Goal: Task Accomplishment & Management: Manage account settings

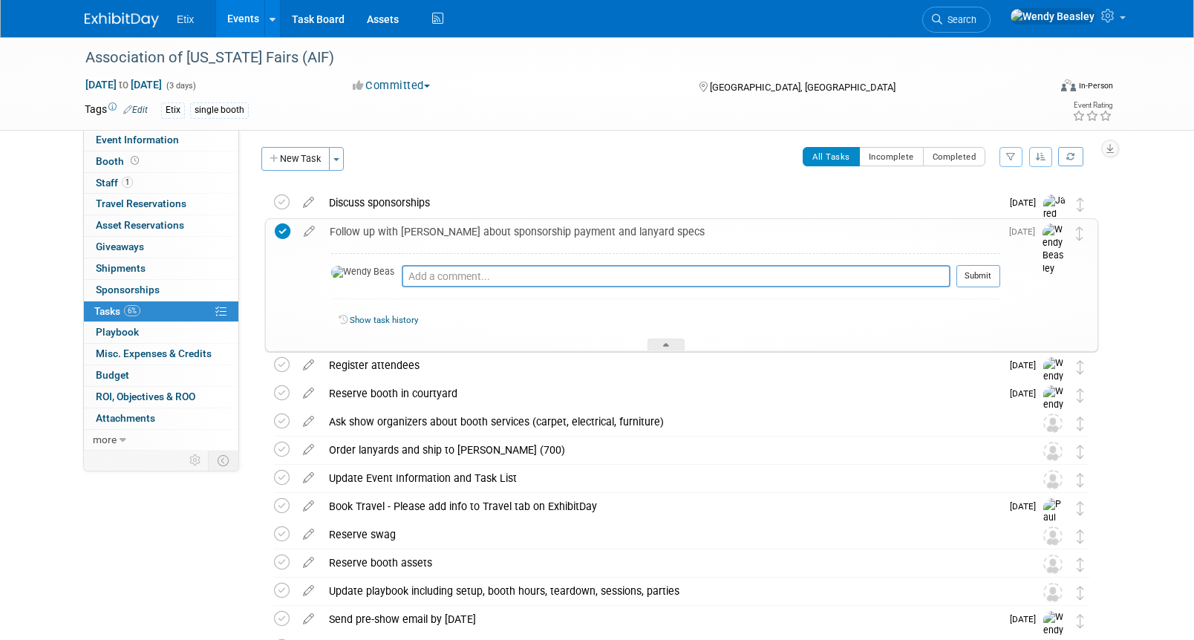
click at [990, 11] on link "Search" at bounding box center [956, 20] width 68 height 26
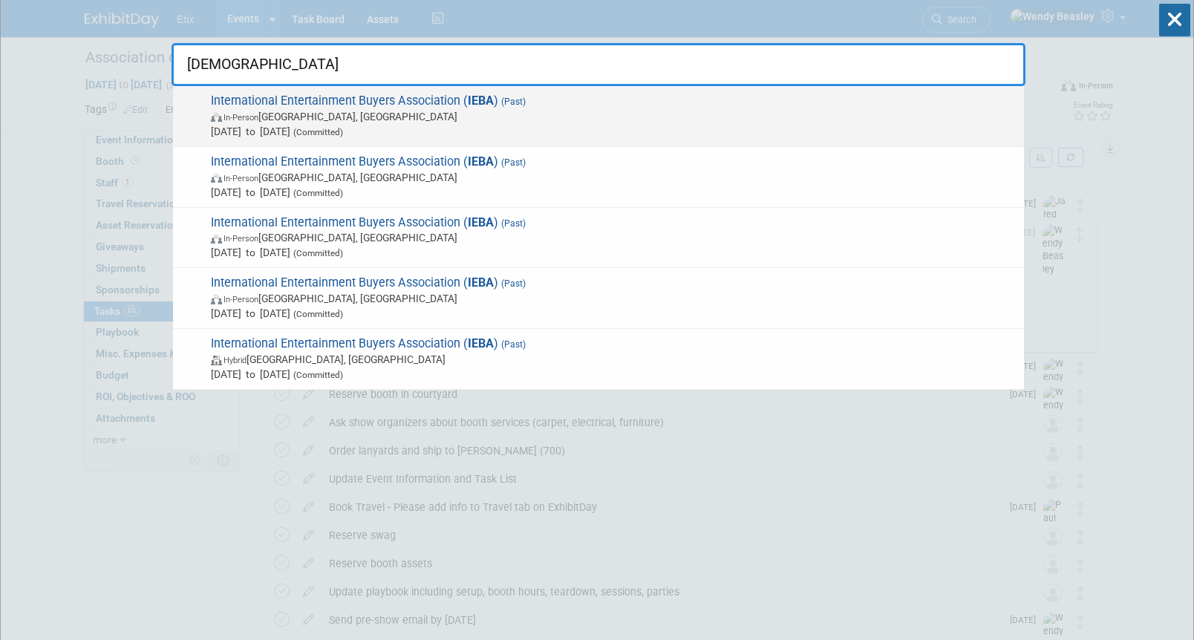
scroll to position [3, 0]
type input "ieba"
click at [463, 104] on span "International Entertainment Buyers Association ( IEBA ) (Past) In-Person Nashvi…" at bounding box center [611, 115] width 810 height 45
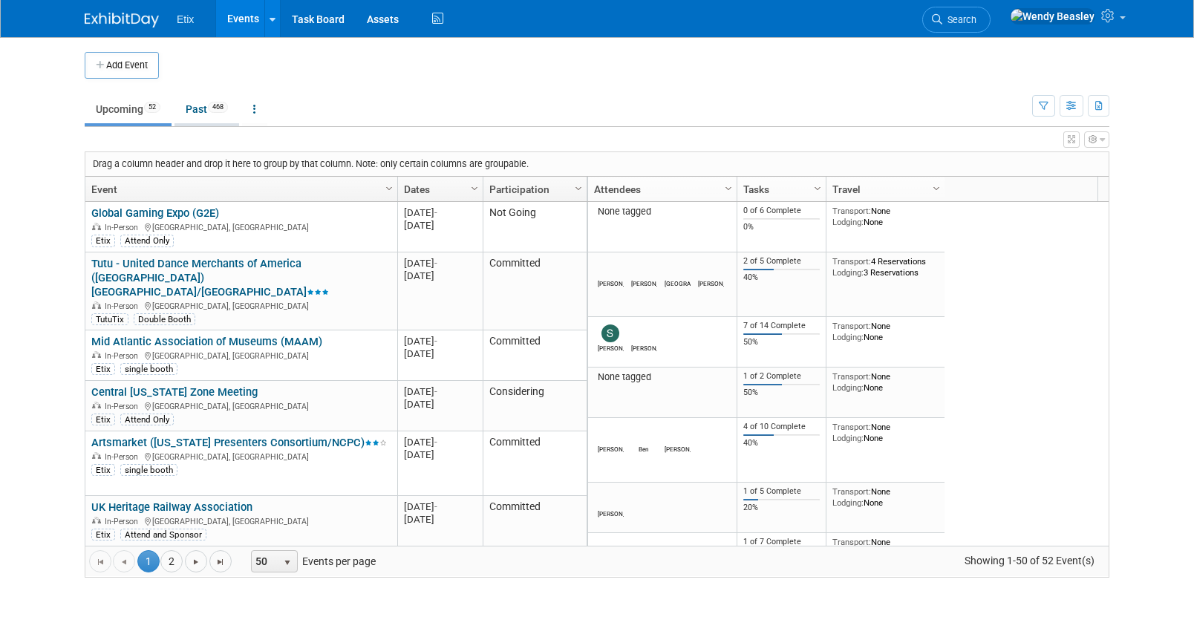
click at [201, 111] on link "Past 468" at bounding box center [206, 109] width 65 height 28
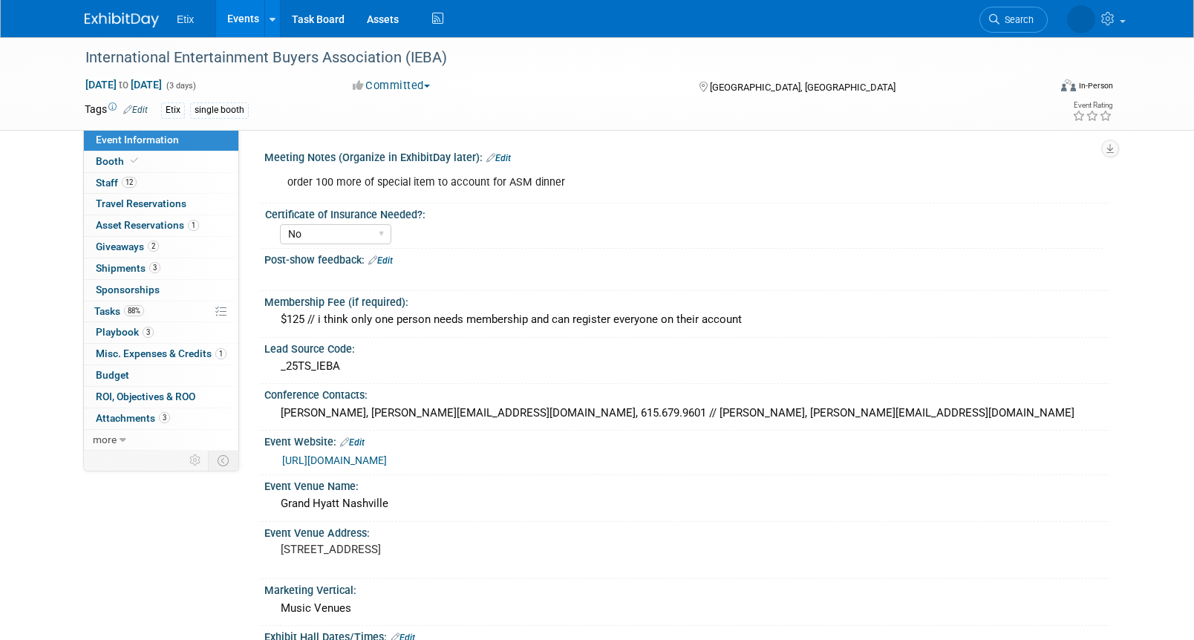
select select "No"
click at [106, 310] on span "Tasks 88%" at bounding box center [119, 311] width 50 height 12
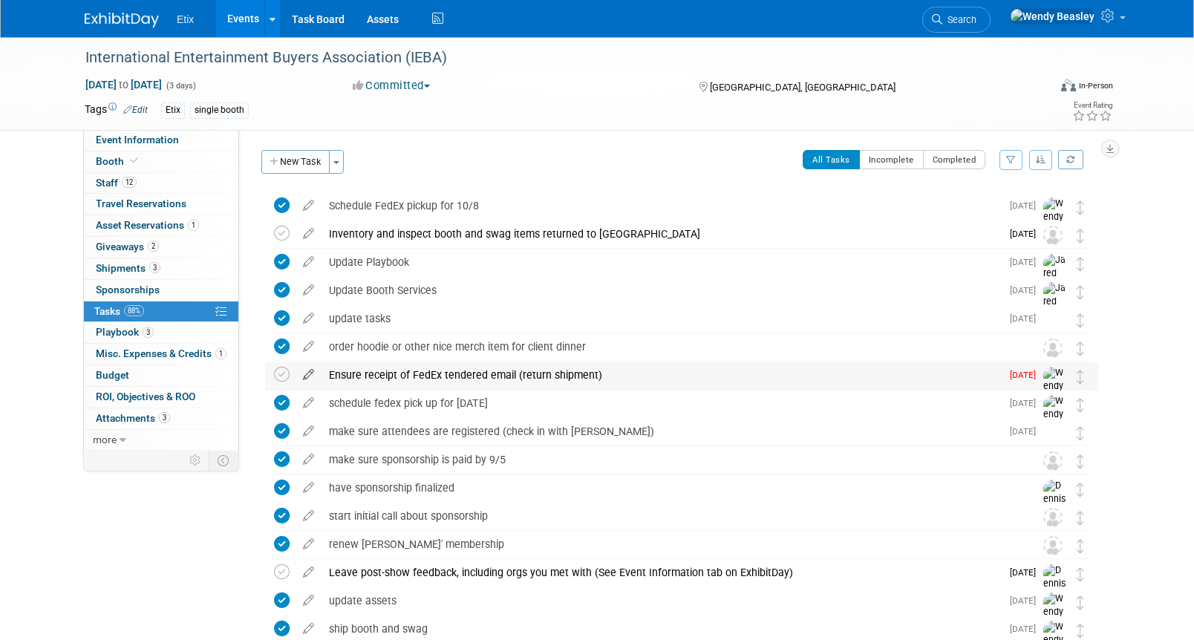
click at [307, 377] on icon at bounding box center [308, 371] width 26 height 19
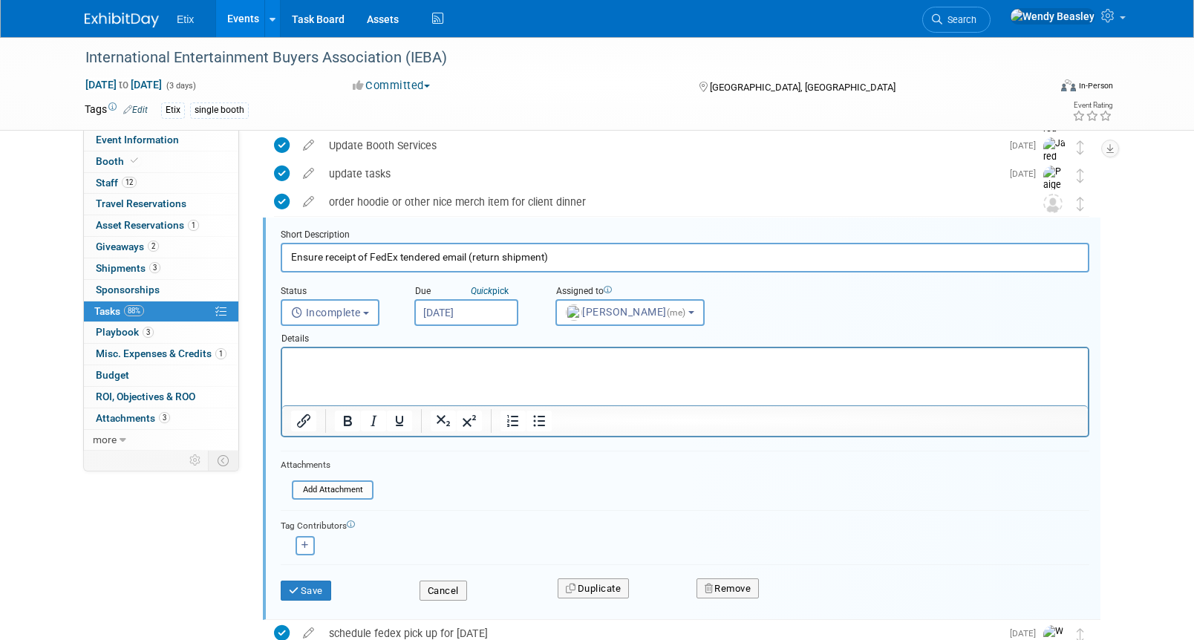
click at [472, 315] on input "[DATE]" at bounding box center [466, 312] width 104 height 27
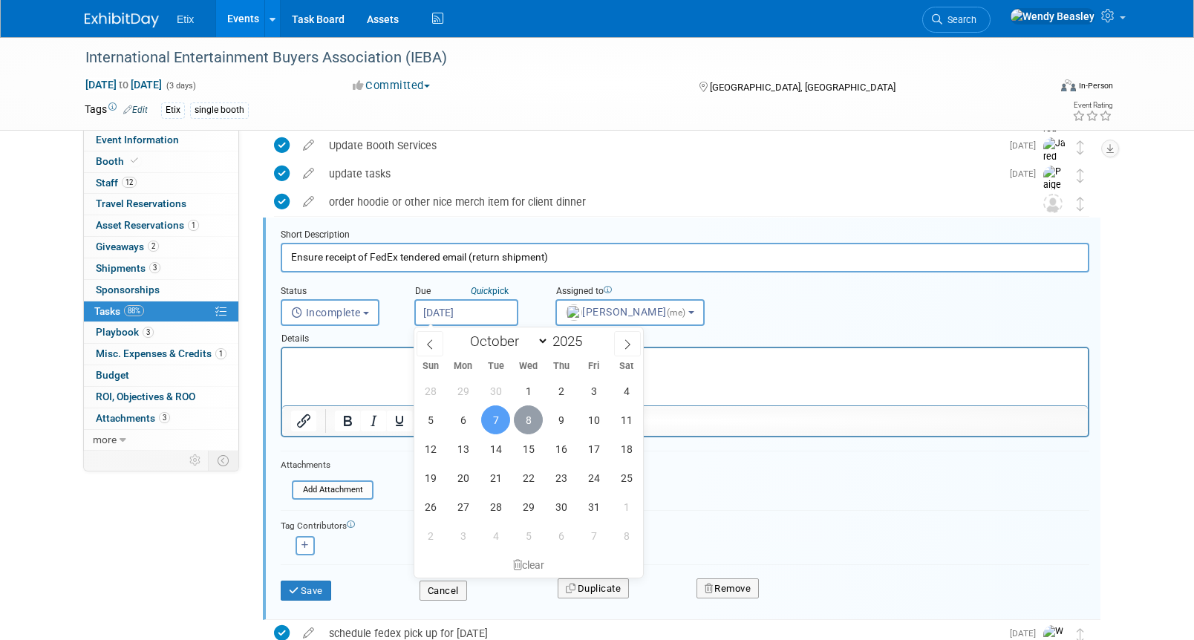
click at [525, 416] on span "8" at bounding box center [528, 419] width 29 height 29
type input "Oct 8, 2025"
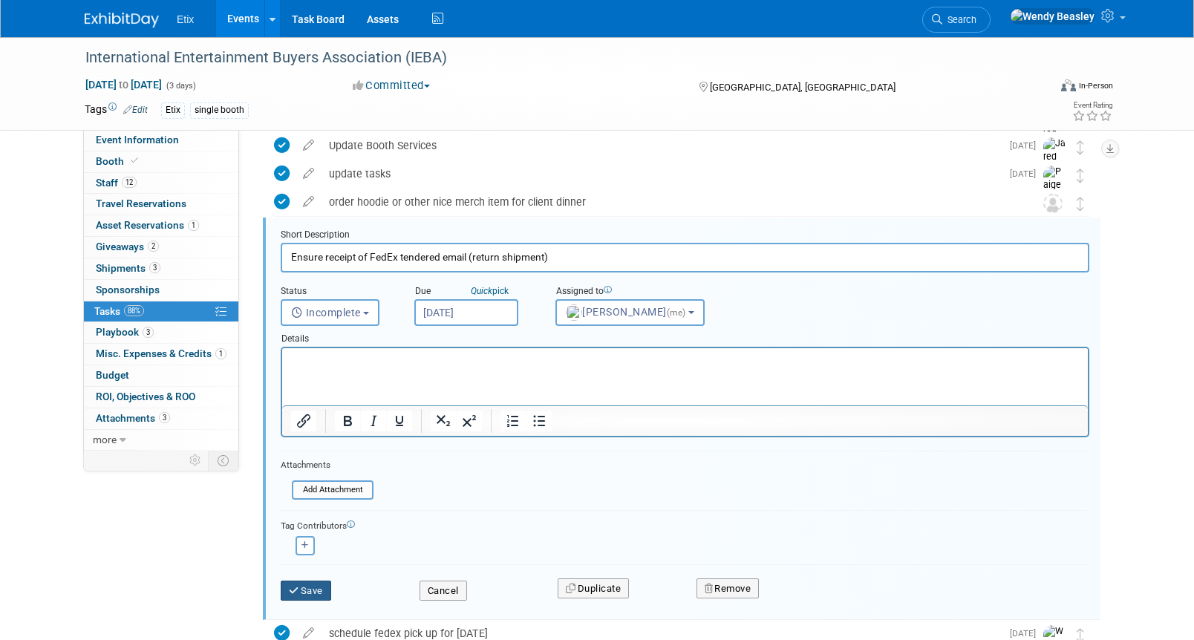
click at [316, 592] on button "Save" at bounding box center [306, 591] width 50 height 21
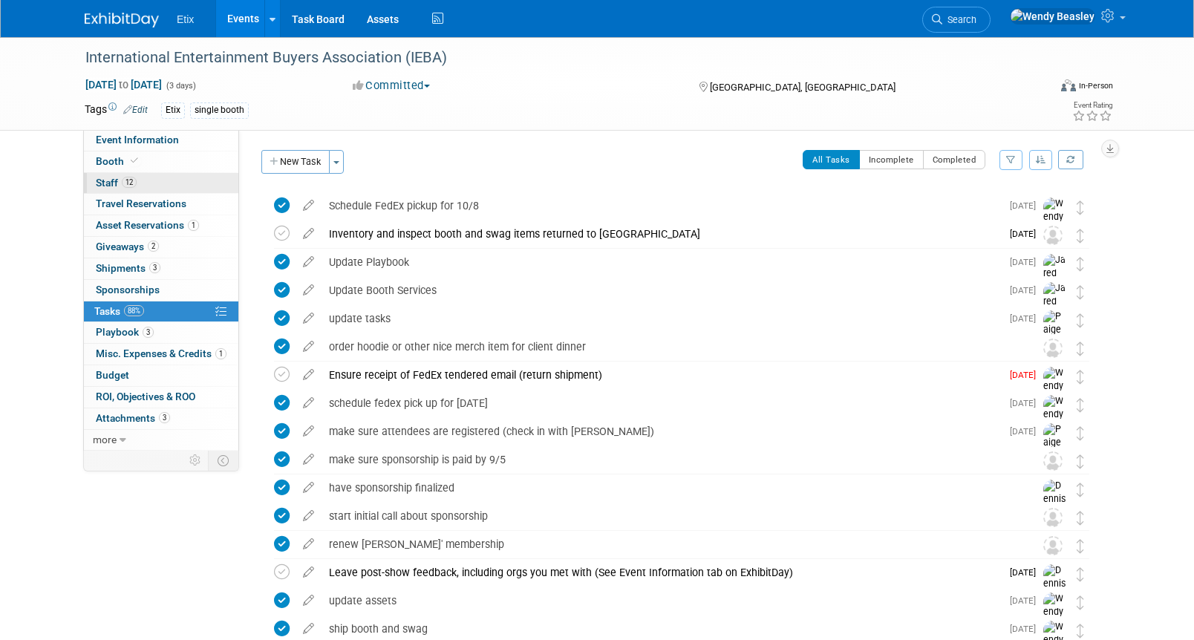
click at [120, 177] on span "Staff 12" at bounding box center [116, 183] width 41 height 12
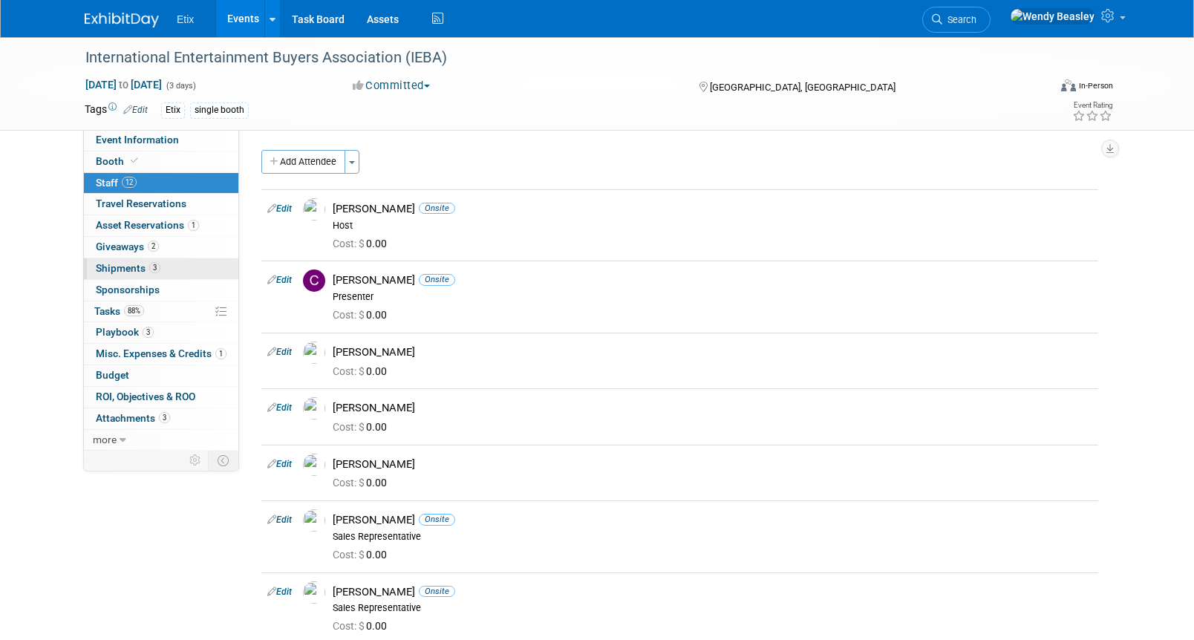
click at [118, 264] on span "Shipments 3" at bounding box center [128, 268] width 65 height 12
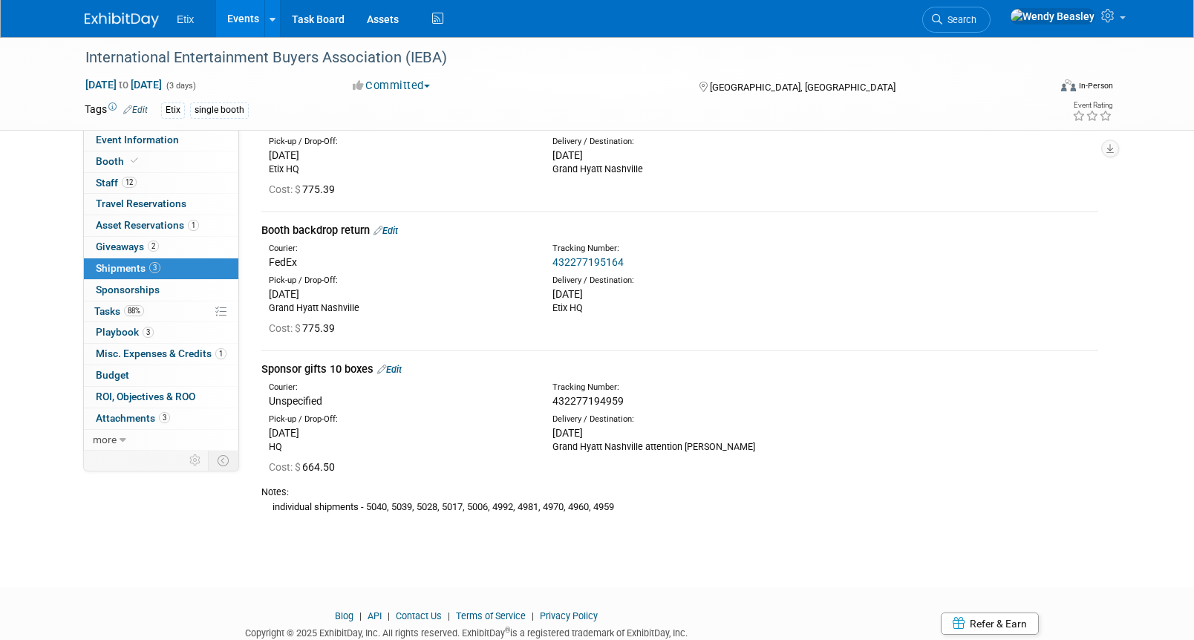
scroll to position [121, 0]
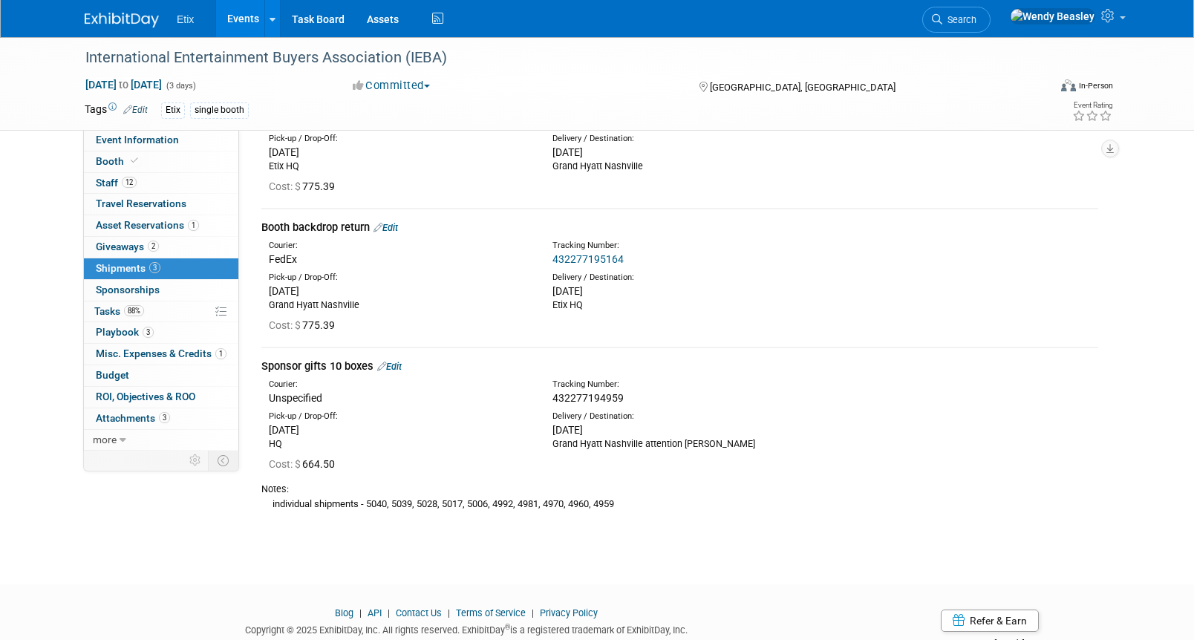
click at [591, 254] on link "432277195164" at bounding box center [587, 259] width 71 height 12
click at [200, 23] on li "Etix" at bounding box center [196, 14] width 39 height 22
click at [122, 18] on img at bounding box center [122, 20] width 74 height 15
